Goal: Check status: Check status

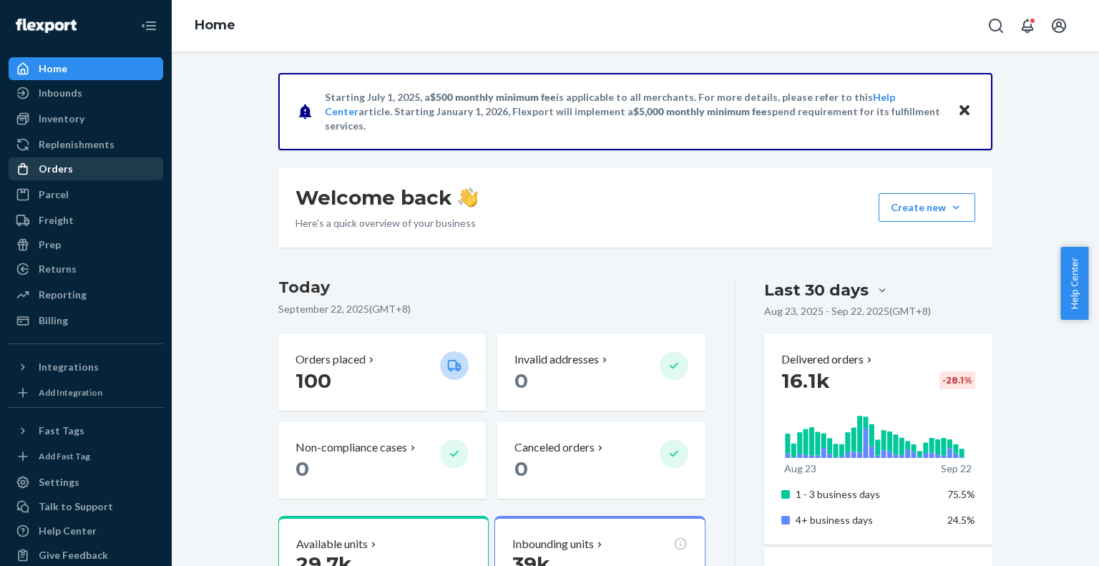
click at [57, 165] on div "Orders" at bounding box center [56, 169] width 34 height 14
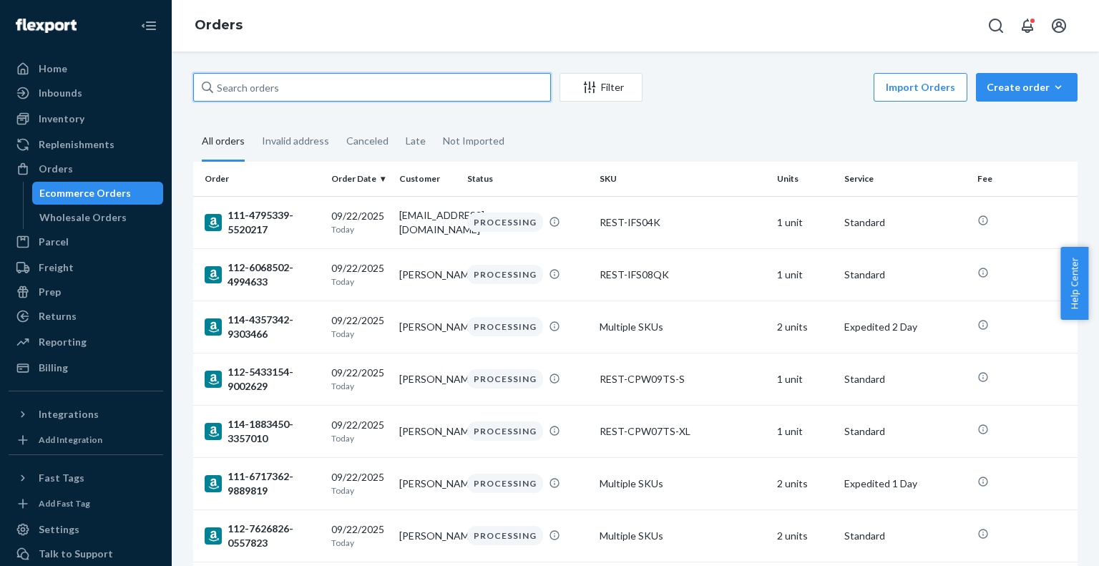
click at [245, 88] on input "text" at bounding box center [372, 87] width 358 height 29
paste input "US25359101"
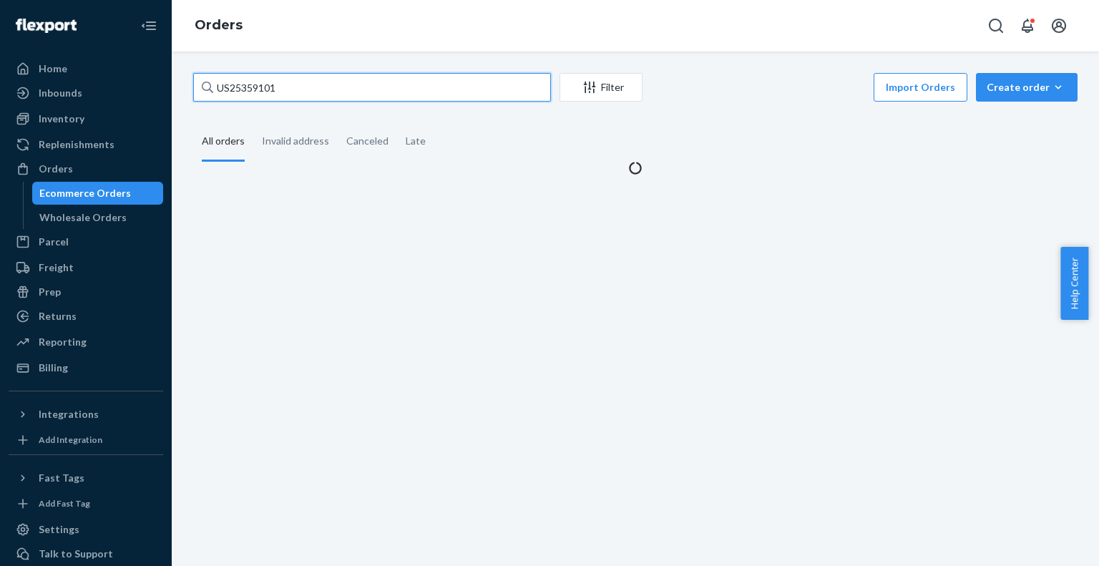
type input "US25359101"
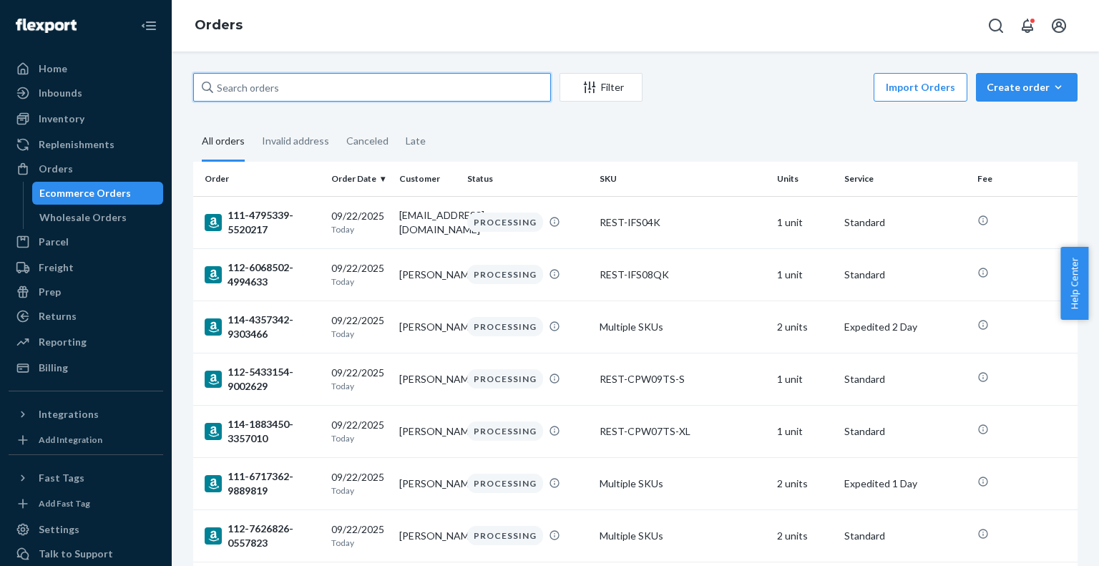
paste input "US25359101"
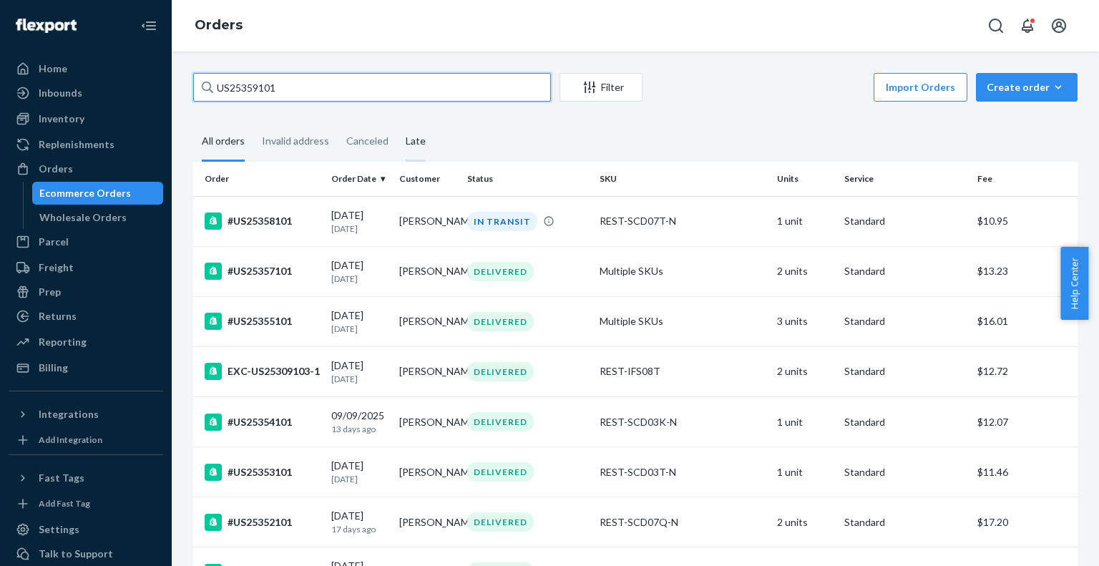
type input "US25359101"
click at [418, 140] on div "Late" at bounding box center [416, 141] width 20 height 39
click at [397, 122] on input "Late" at bounding box center [397, 122] width 0 height 0
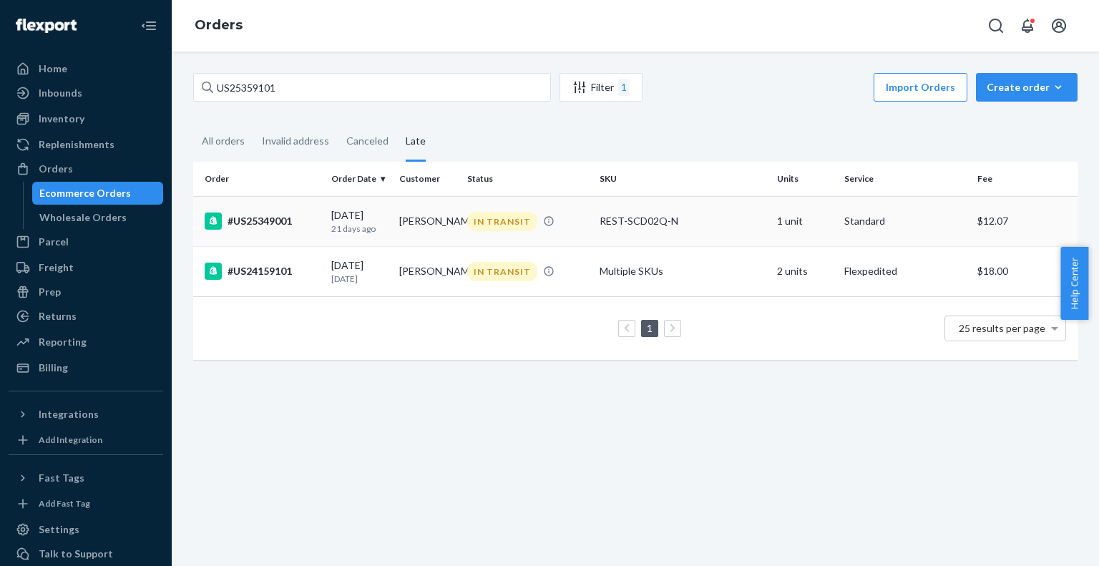
click at [255, 217] on div "#US25349001" at bounding box center [262, 220] width 115 height 17
click at [252, 271] on div "#US24159101" at bounding box center [262, 271] width 115 height 17
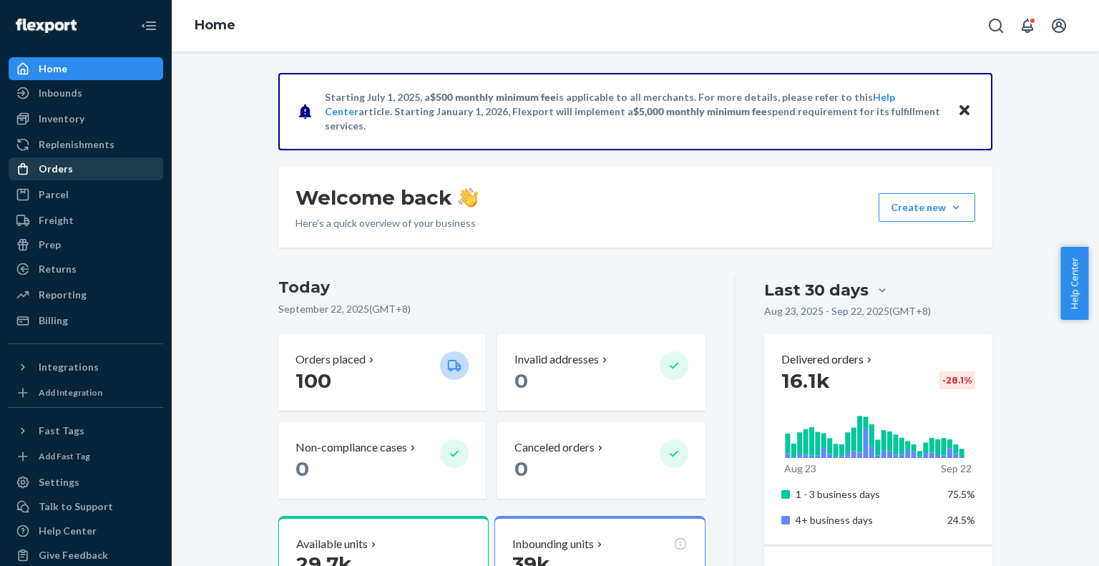
click at [50, 177] on div "Orders" at bounding box center [86, 169] width 152 height 20
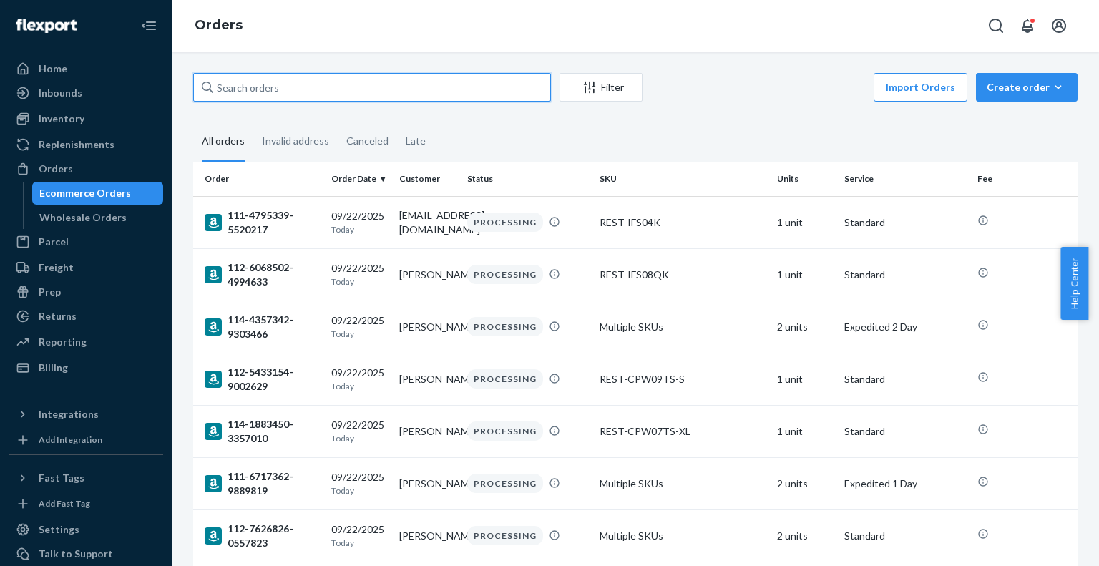
click at [306, 89] on input "text" at bounding box center [372, 87] width 358 height 29
paste input "US25359101"
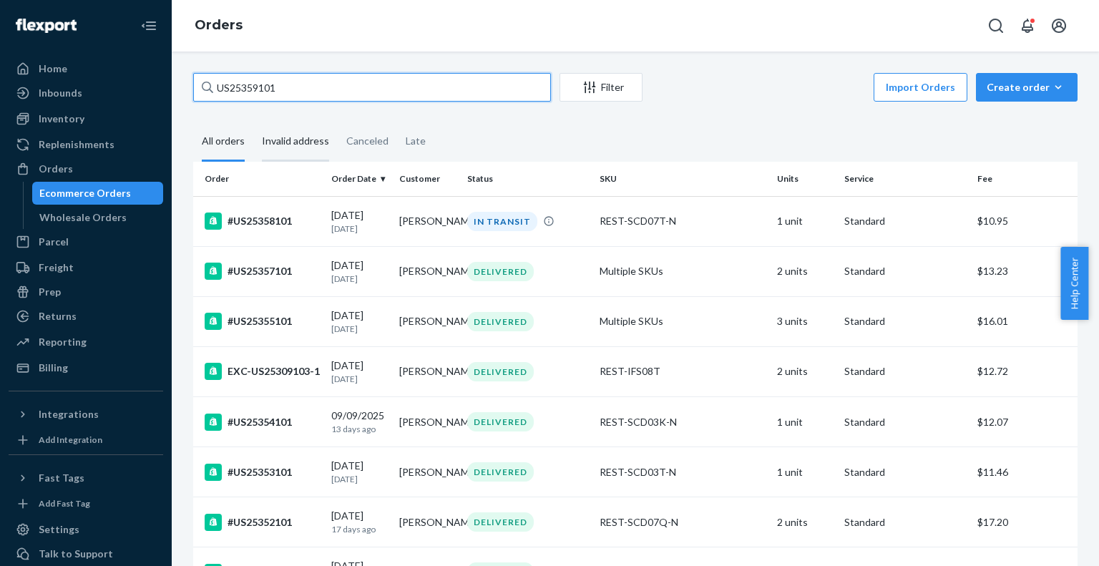
type input "US25359101"
click at [296, 137] on div "Invalid address" at bounding box center [295, 141] width 67 height 39
click at [253, 122] on input "Invalid address" at bounding box center [253, 122] width 0 height 0
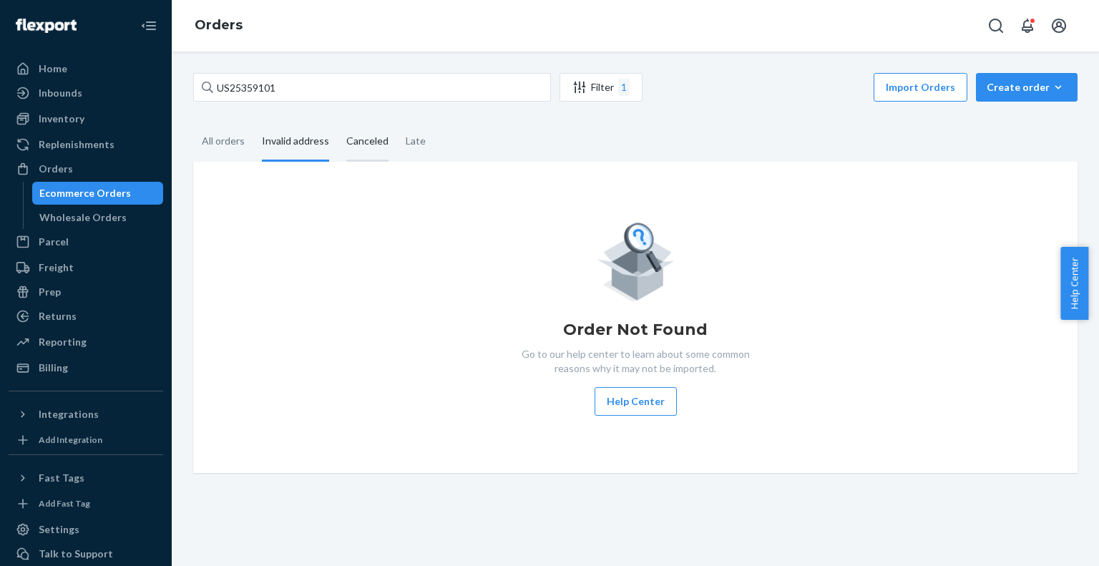
click at [357, 139] on div "Canceled" at bounding box center [367, 141] width 42 height 39
click at [338, 122] on input "Canceled" at bounding box center [338, 122] width 0 height 0
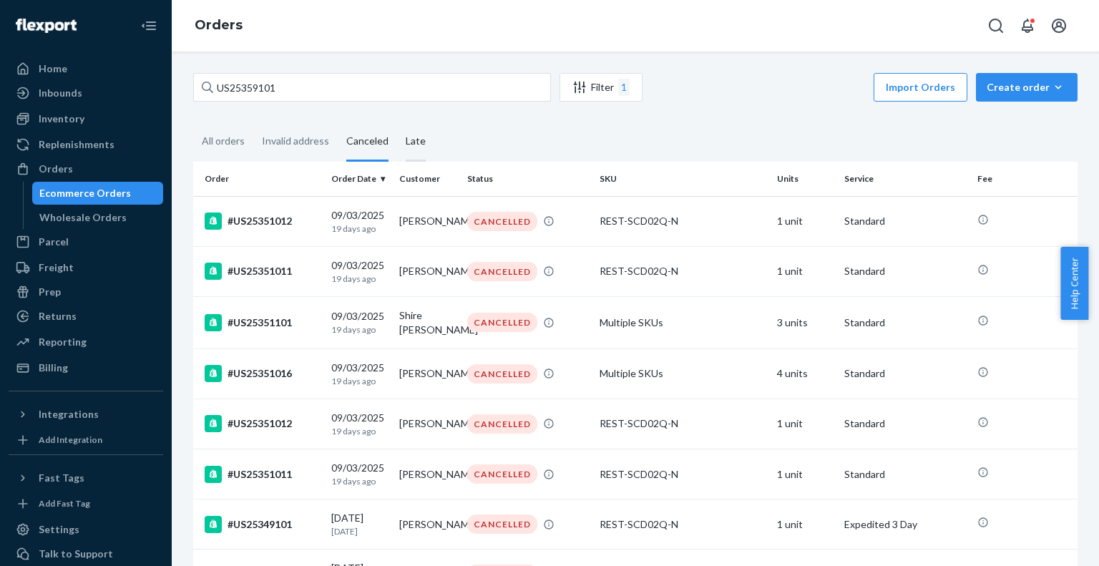
click at [412, 139] on div "Late" at bounding box center [416, 141] width 20 height 39
click at [397, 122] on input "Late" at bounding box center [397, 122] width 0 height 0
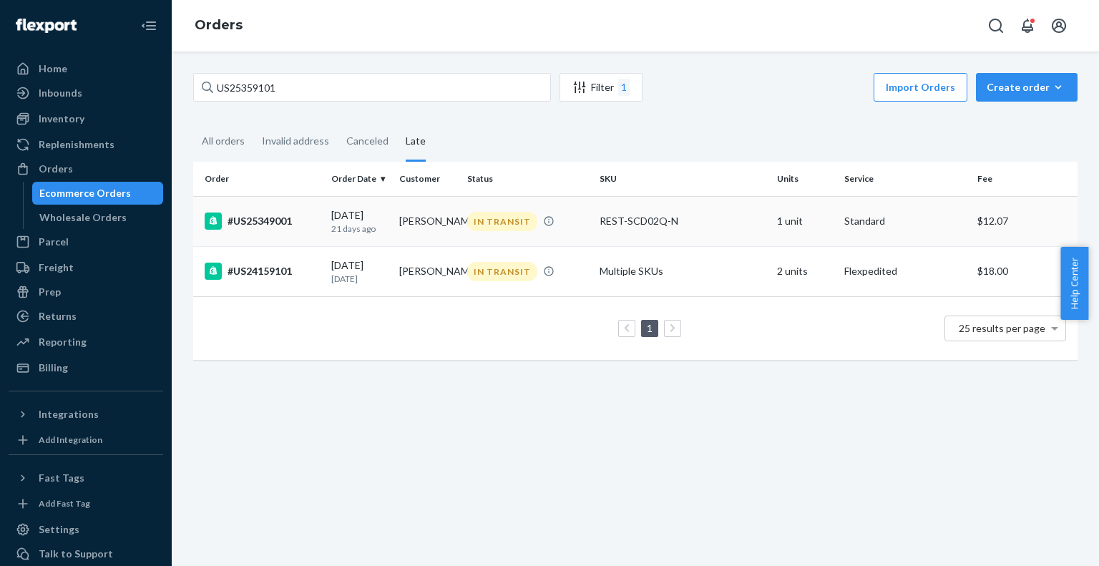
click at [265, 222] on div "#US25349001" at bounding box center [262, 220] width 115 height 17
click at [257, 271] on div "#US24159101" at bounding box center [262, 271] width 115 height 17
